Goal: Information Seeking & Learning: Learn about a topic

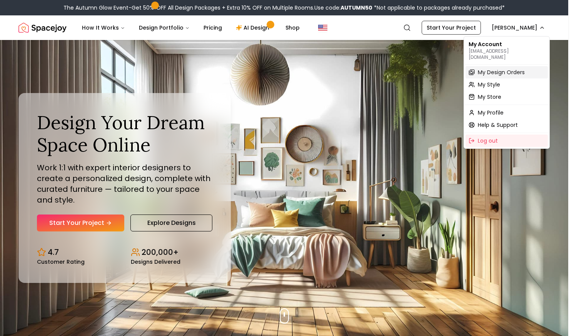
click at [483, 68] on span "My Design Orders" at bounding box center [501, 72] width 47 height 8
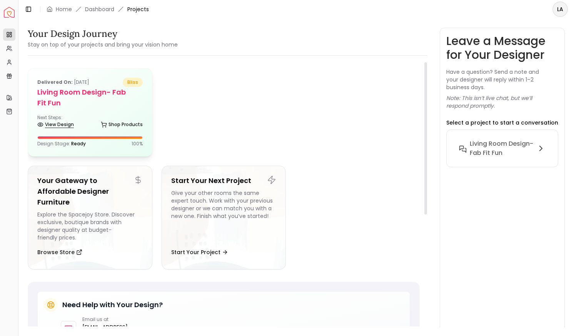
click at [72, 130] on link "View Design" at bounding box center [55, 124] width 37 height 11
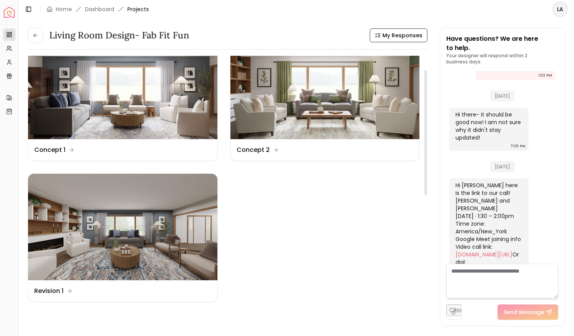
scroll to position [29, 0]
click at [69, 245] on img at bounding box center [122, 227] width 189 height 106
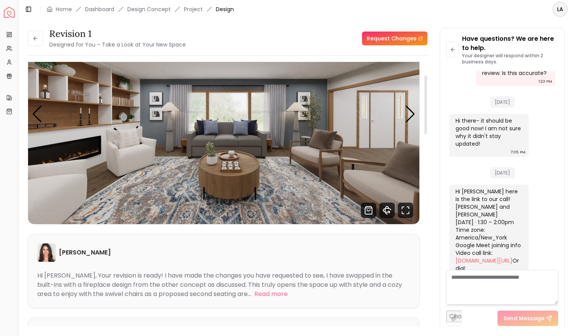
scroll to position [58, 0]
click at [411, 112] on div "Next slide" at bounding box center [410, 114] width 10 height 17
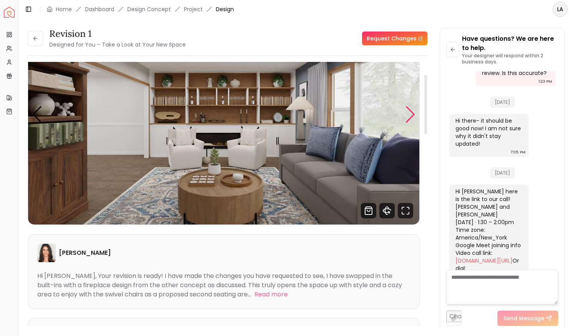
click at [411, 112] on div "Next slide" at bounding box center [410, 114] width 10 height 17
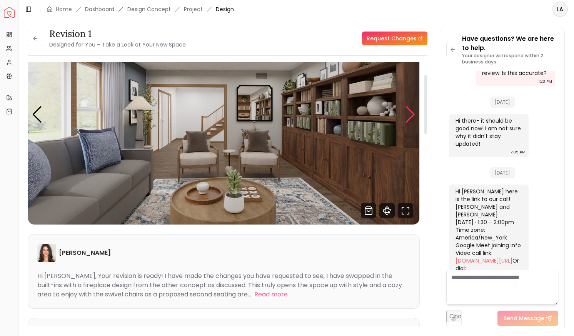
click at [411, 112] on div "Next slide" at bounding box center [410, 114] width 10 height 17
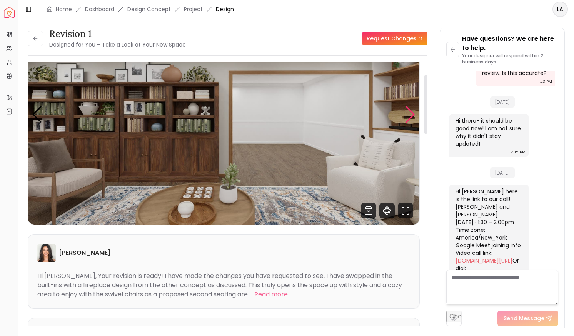
click at [411, 112] on div "Next slide" at bounding box center [410, 114] width 10 height 17
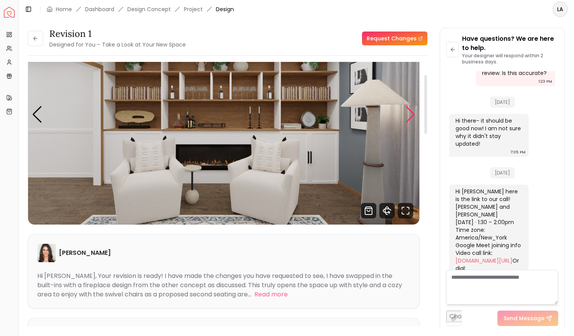
click at [411, 112] on div "Next slide" at bounding box center [410, 114] width 10 height 17
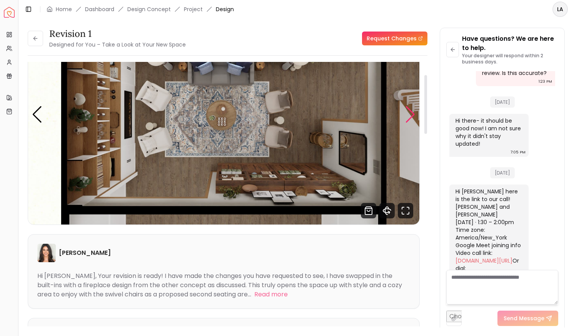
click at [411, 112] on div "Next slide" at bounding box center [410, 114] width 10 height 17
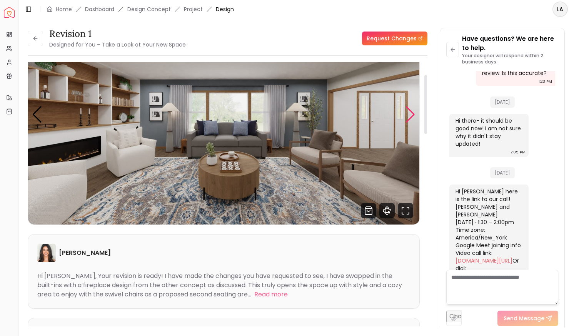
click at [411, 112] on div "Next slide" at bounding box center [410, 114] width 10 height 17
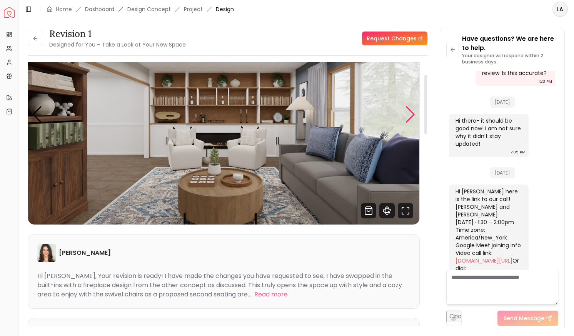
click at [411, 112] on div "Next slide" at bounding box center [410, 114] width 10 height 17
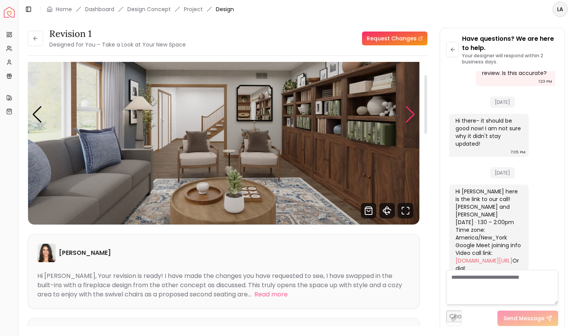
click at [411, 112] on div "Next slide" at bounding box center [410, 114] width 10 height 17
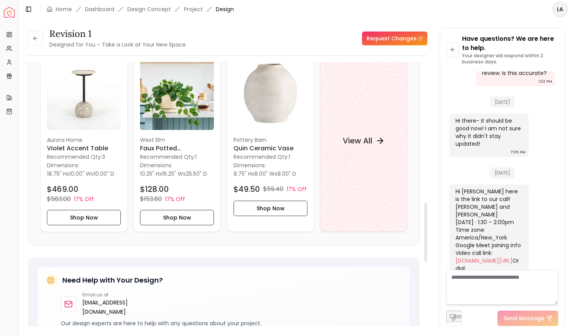
scroll to position [779, 0]
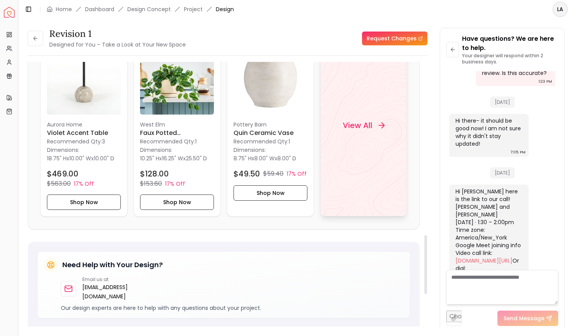
click at [352, 147] on div "View All" at bounding box center [363, 125] width 87 height 182
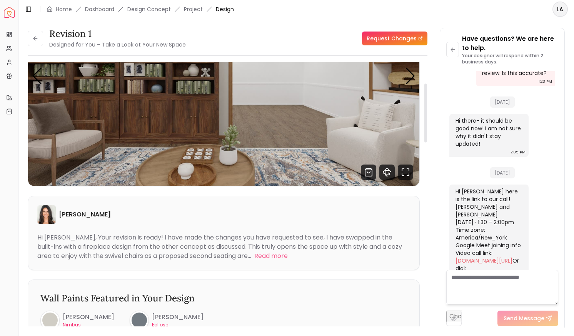
scroll to position [0, 0]
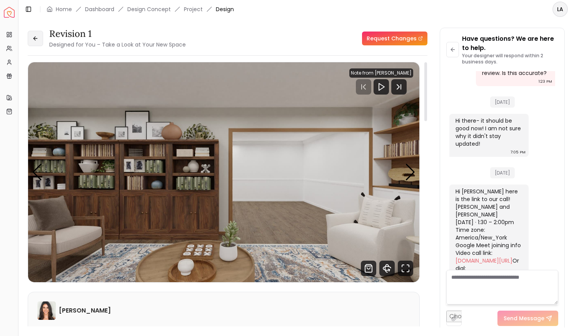
click at [38, 38] on icon at bounding box center [35, 38] width 6 height 6
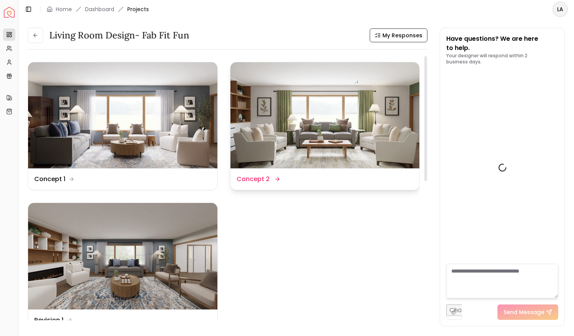
scroll to position [2770, 0]
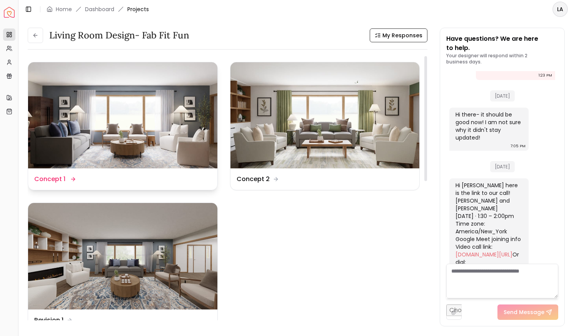
click at [156, 103] on img at bounding box center [122, 115] width 189 height 106
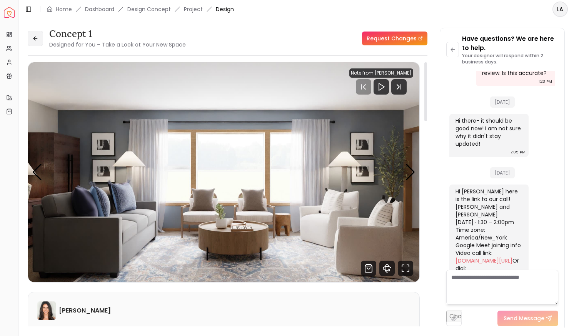
click at [34, 42] on button at bounding box center [35, 38] width 15 height 15
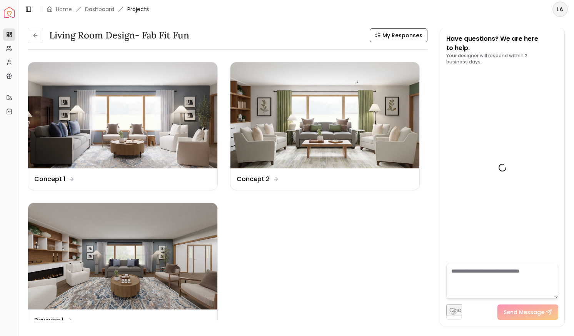
scroll to position [2770, 0]
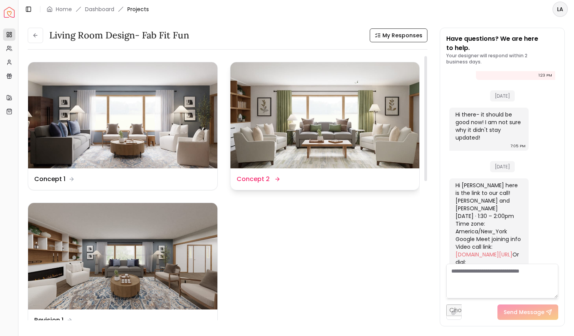
click at [317, 108] on img at bounding box center [324, 115] width 189 height 106
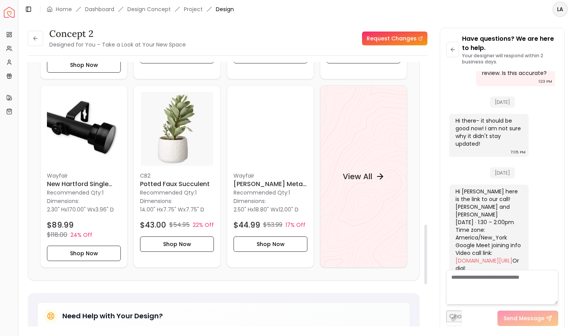
scroll to position [721, 0]
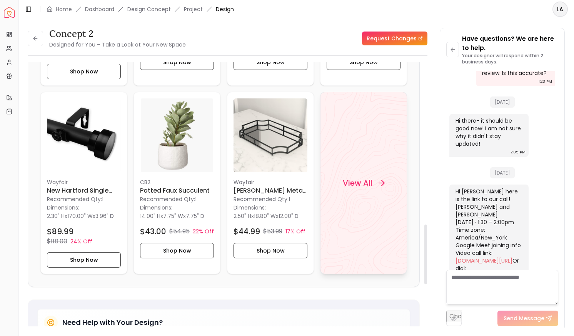
click at [354, 172] on div "View All" at bounding box center [363, 183] width 60 height 23
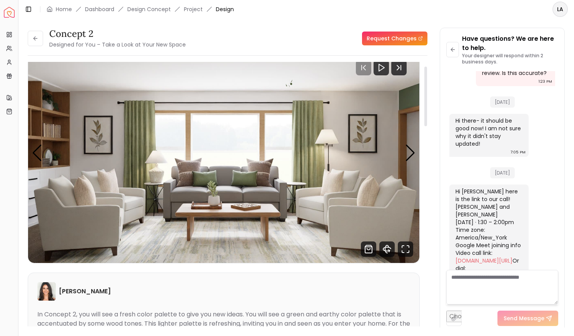
scroll to position [0, 0]
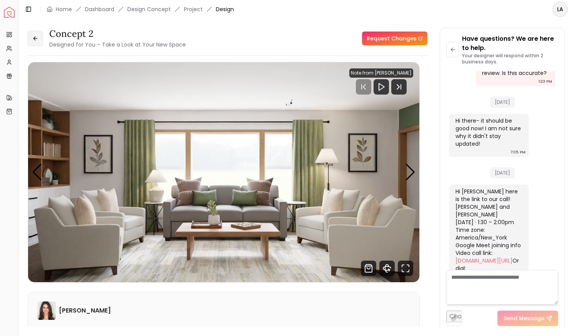
click at [33, 35] on button at bounding box center [35, 38] width 15 height 15
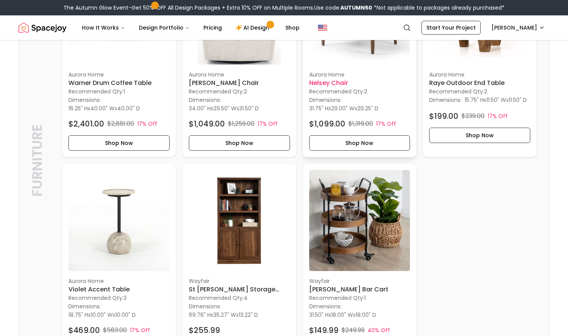
scroll to position [365, 0]
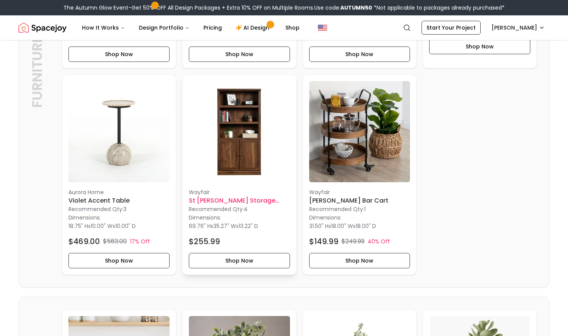
click at [237, 163] on img at bounding box center [239, 131] width 101 height 101
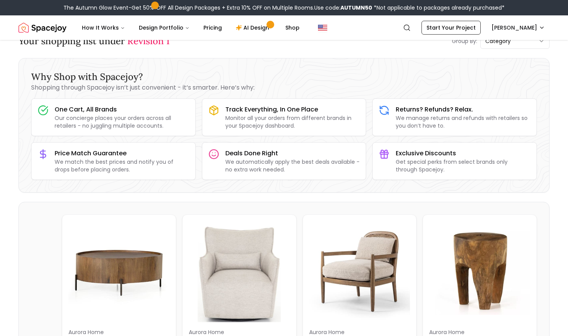
scroll to position [0, 0]
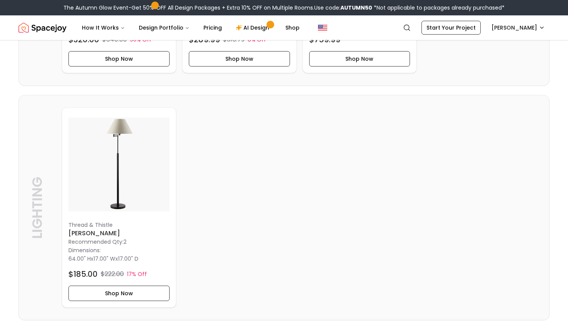
scroll to position [2365, 0]
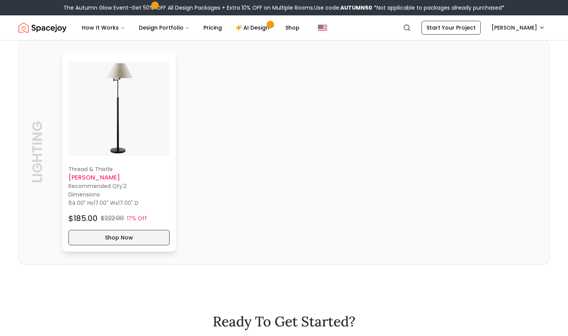
click at [107, 245] on button "Shop Now" at bounding box center [118, 237] width 101 height 15
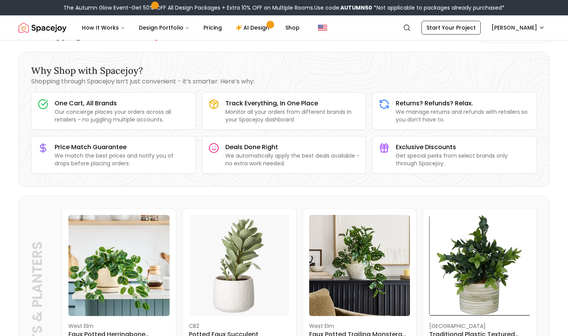
scroll to position [0, 0]
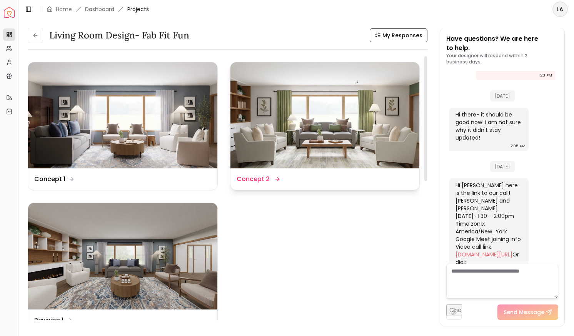
click at [254, 179] on dd "Concept 2" at bounding box center [253, 179] width 33 height 9
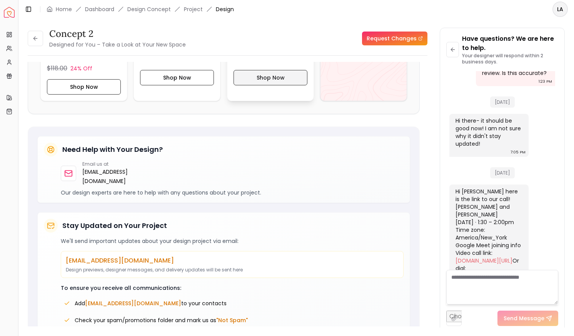
scroll to position [788, 0]
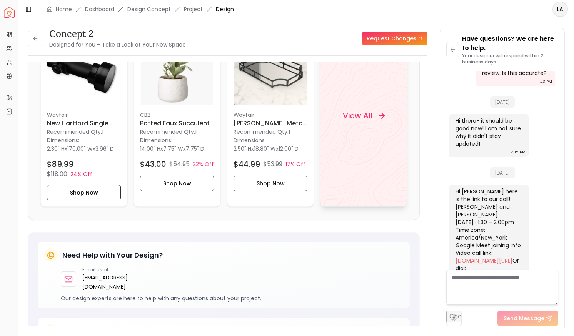
click at [363, 156] on div "View All" at bounding box center [363, 116] width 87 height 182
click at [37, 43] on button at bounding box center [35, 38] width 15 height 15
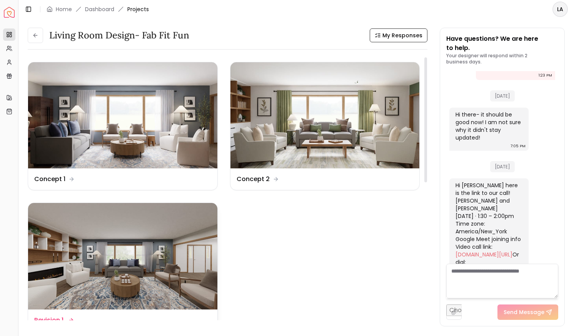
scroll to position [29, 0]
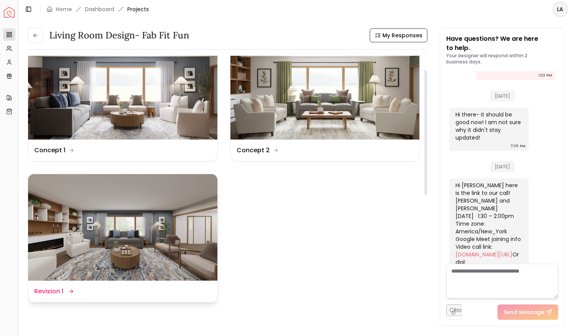
click at [60, 287] on dd "Revision 1" at bounding box center [48, 291] width 29 height 9
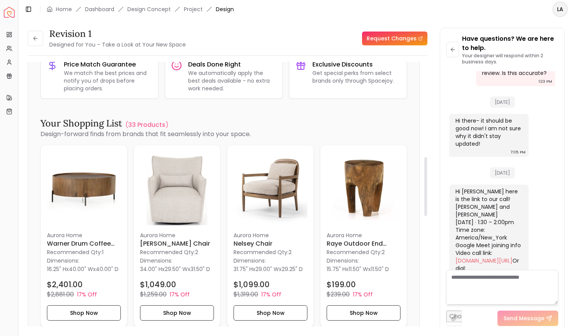
scroll to position [481, 0]
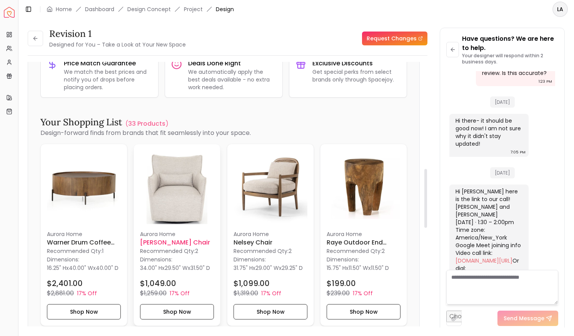
click at [156, 176] on img at bounding box center [177, 187] width 74 height 74
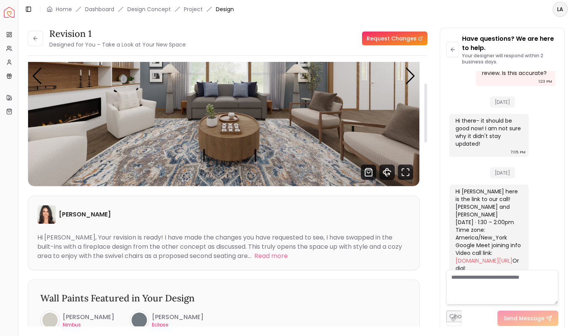
scroll to position [0, 0]
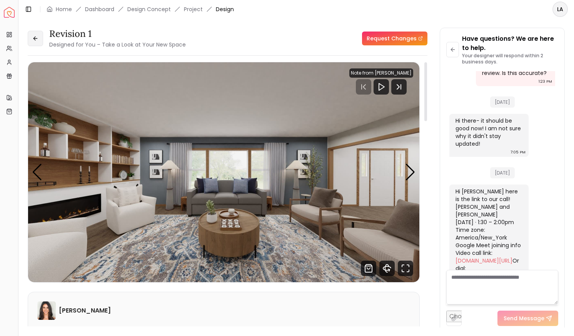
click at [38, 43] on button at bounding box center [35, 38] width 15 height 15
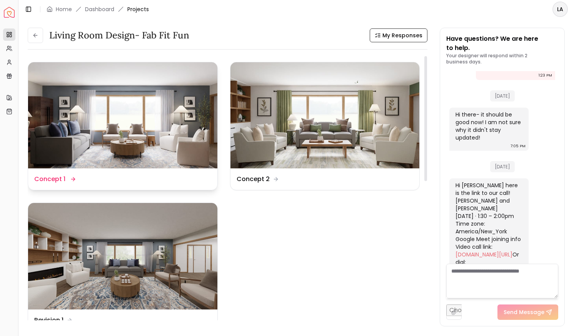
click at [172, 173] on div "Design Name Concept 1" at bounding box center [122, 179] width 189 height 22
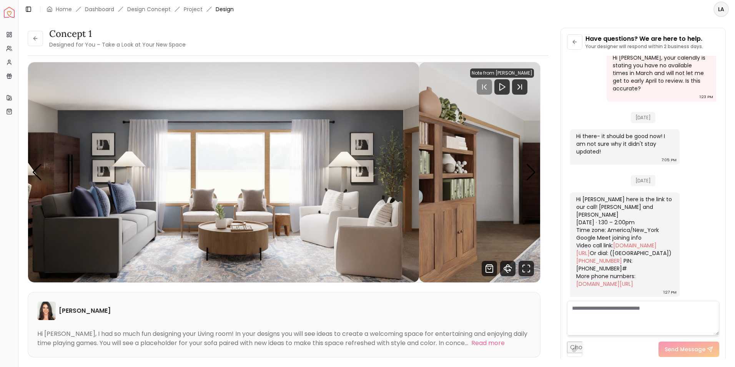
scroll to position [2033, 0]
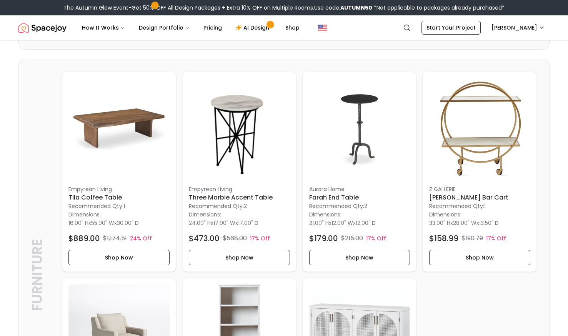
scroll to position [2065, 0]
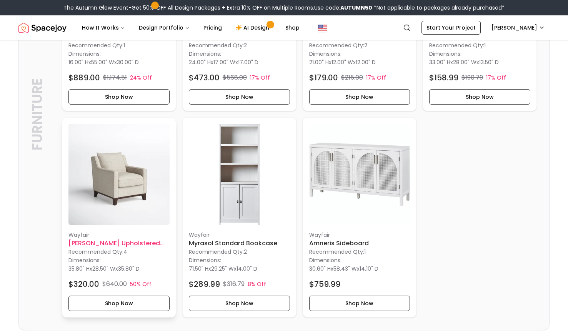
click at [89, 191] on img at bounding box center [118, 174] width 101 height 101
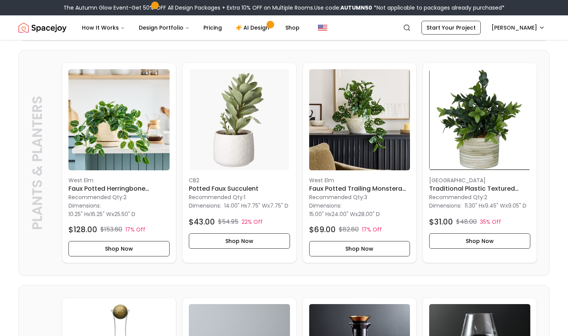
scroll to position [0, 0]
